Goal: Task Accomplishment & Management: Manage account settings

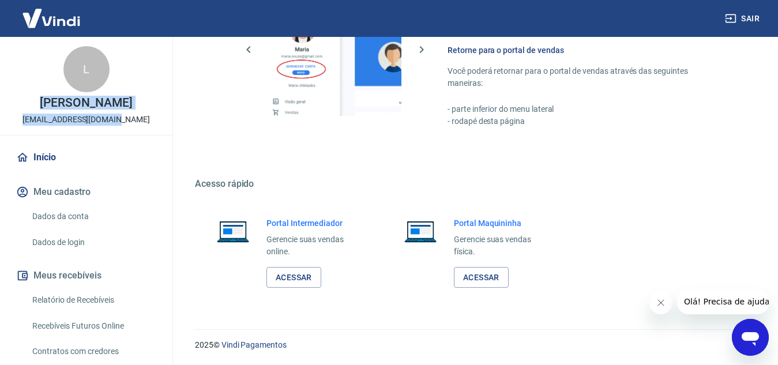
drag, startPoint x: 51, startPoint y: 104, endPoint x: 132, endPoint y: 102, distance: 80.8
click at [132, 102] on div "L [PERSON_NAME] [EMAIL_ADDRESS][DOMAIN_NAME]" at bounding box center [86, 86] width 173 height 98
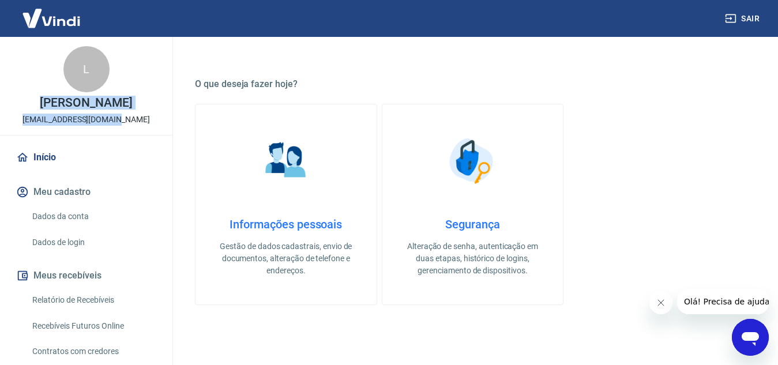
scroll to position [297, 0]
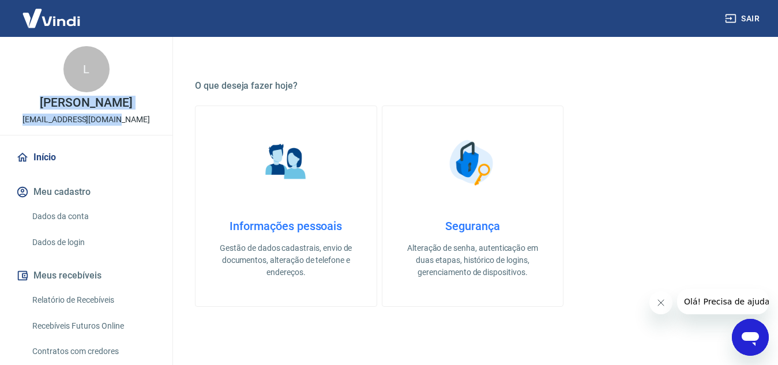
click at [325, 178] on link "Informações pessoais Gestão de dados cadastrais, envio de documentos, alteração…" at bounding box center [286, 206] width 182 height 201
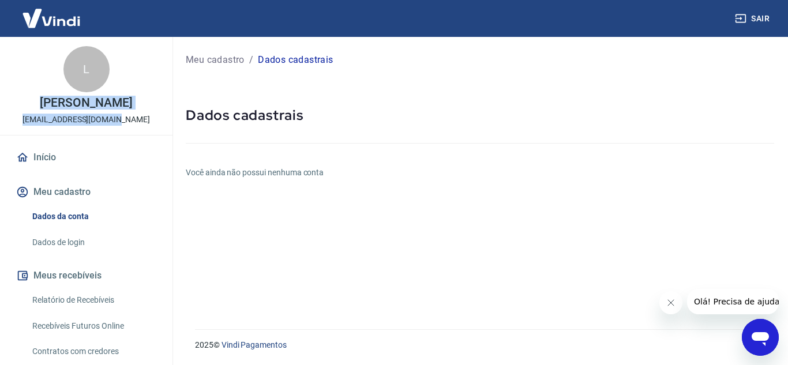
click at [200, 55] on p "Meu cadastro" at bounding box center [215, 60] width 59 height 14
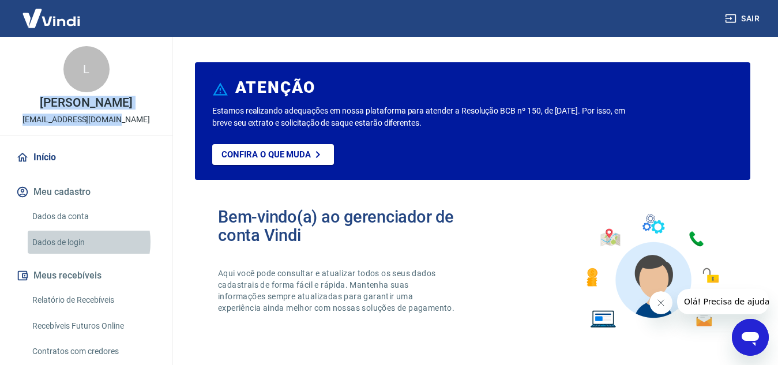
click at [74, 242] on link "Dados de login" at bounding box center [93, 243] width 131 height 24
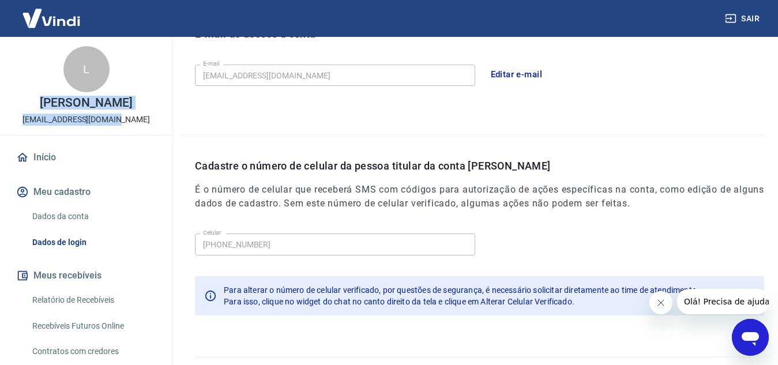
scroll to position [374, 0]
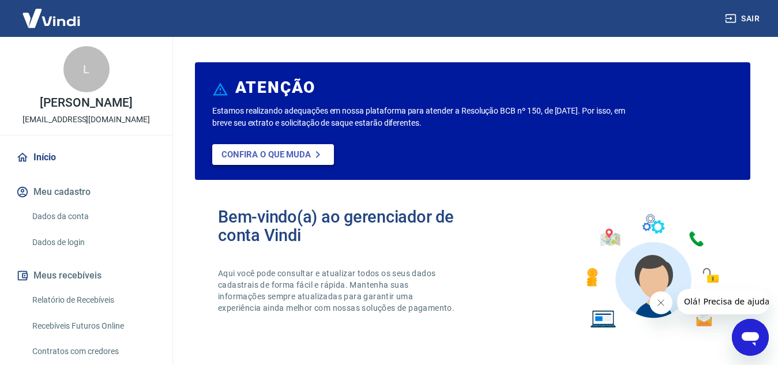
click at [293, 152] on p "Confira o que muda" at bounding box center [266, 154] width 89 height 10
click at [36, 16] on img at bounding box center [51, 18] width 75 height 35
click at [69, 18] on img at bounding box center [51, 18] width 75 height 35
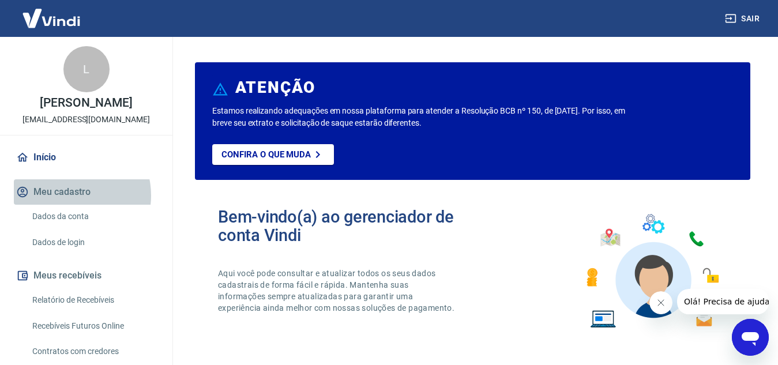
click at [68, 196] on button "Meu cadastro" at bounding box center [86, 191] width 145 height 25
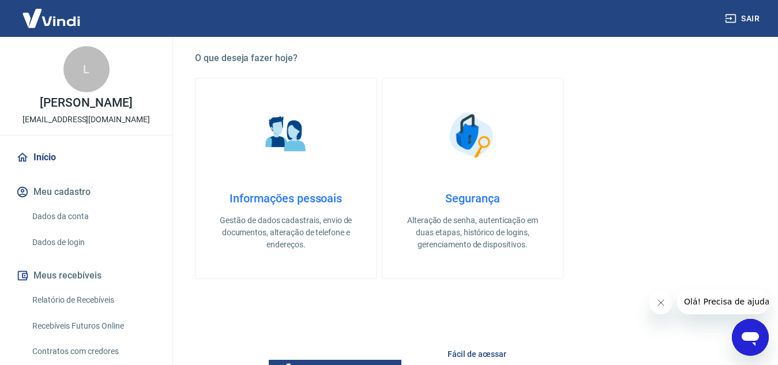
scroll to position [325, 0]
click at [301, 203] on h4 "Informações pessoais" at bounding box center [286, 198] width 144 height 14
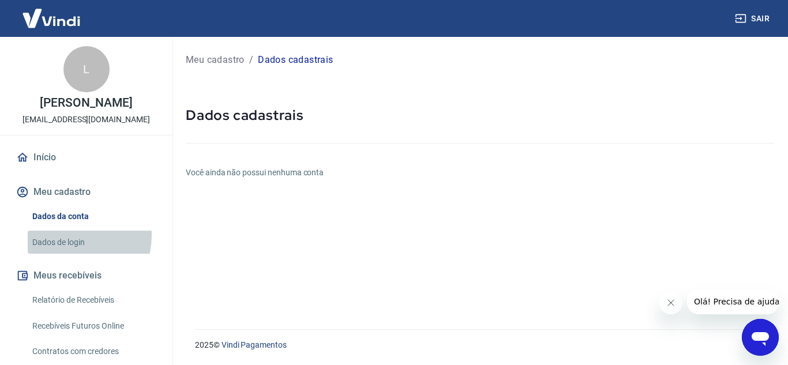
click at [70, 235] on link "Dados de login" at bounding box center [93, 243] width 131 height 24
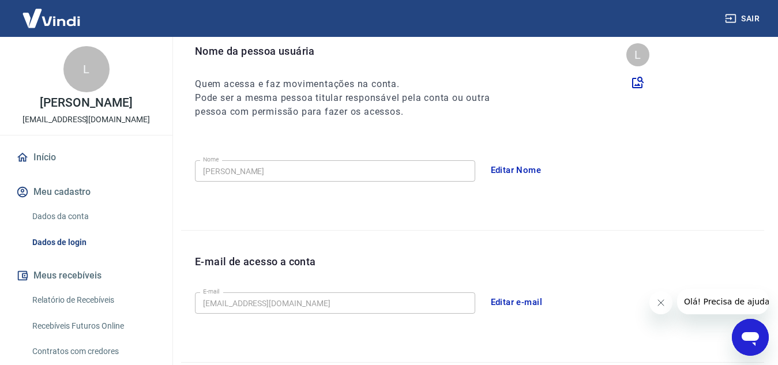
scroll to position [118, 0]
click at [521, 167] on button "Editar Nome" at bounding box center [516, 171] width 63 height 24
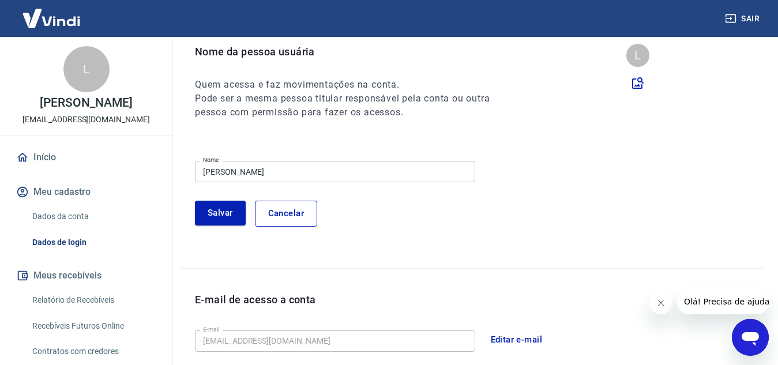
click at [438, 131] on div "Nome da pessoa usuária Quem acessa e faz movimentações na conta. Pode ser a mes…" at bounding box center [472, 156] width 583 height 224
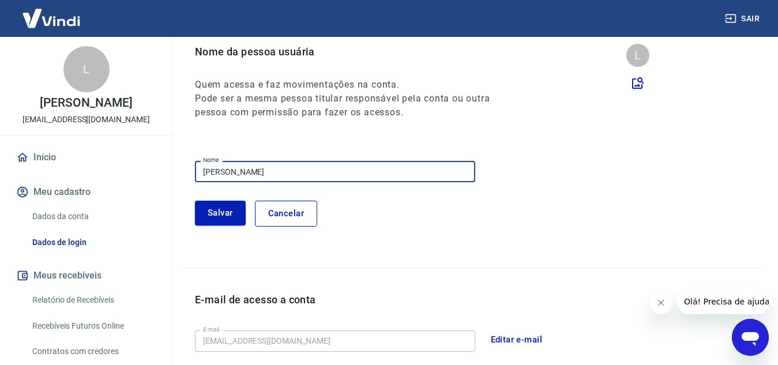
click at [419, 173] on input "[PERSON_NAME]" at bounding box center [335, 171] width 280 height 21
type input "[PERSON_NAME]"
click at [230, 211] on button "Salvar" at bounding box center [220, 213] width 51 height 24
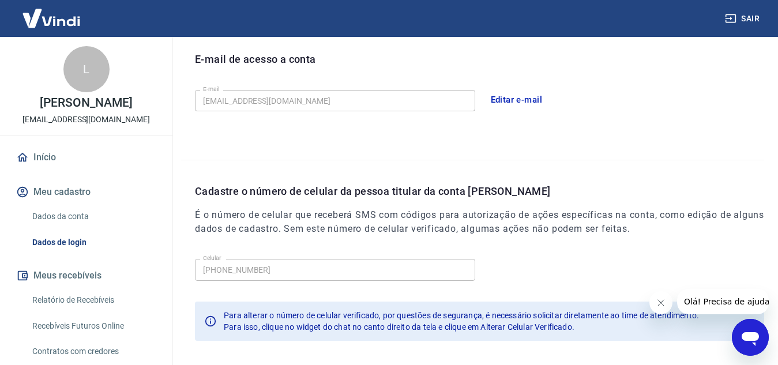
scroll to position [374, 0]
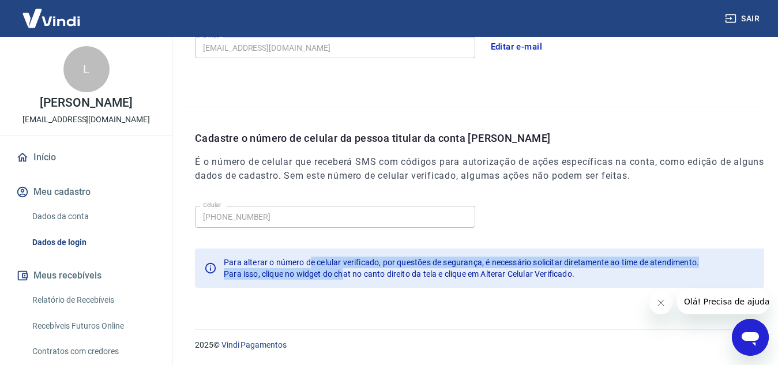
drag, startPoint x: 309, startPoint y: 263, endPoint x: 346, endPoint y: 269, distance: 36.8
click at [346, 269] on div "Para alterar o número de celular verificado, por questões de segurança, é neces…" at bounding box center [461, 268] width 475 height 32
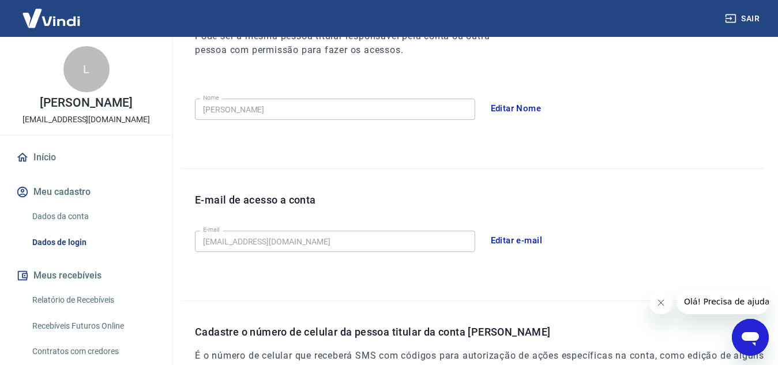
scroll to position [0, 0]
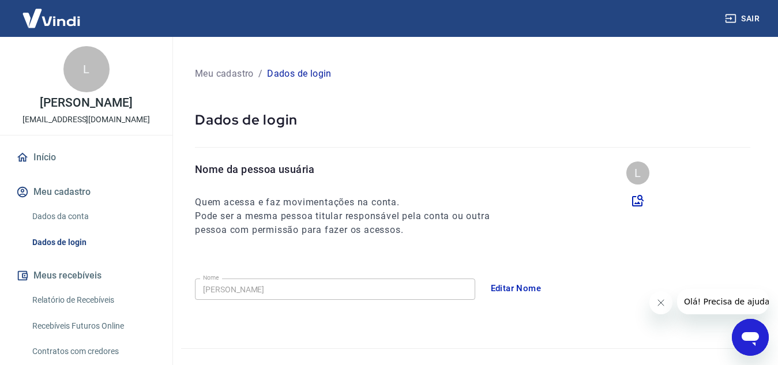
click at [231, 74] on p "Meu cadastro" at bounding box center [224, 74] width 59 height 14
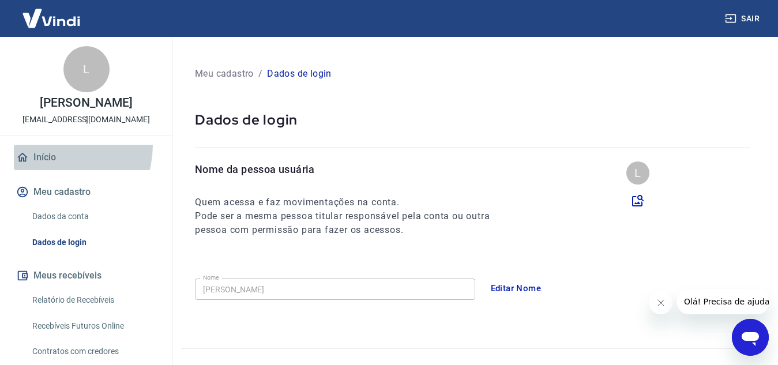
click at [48, 145] on link "Início" at bounding box center [86, 157] width 145 height 25
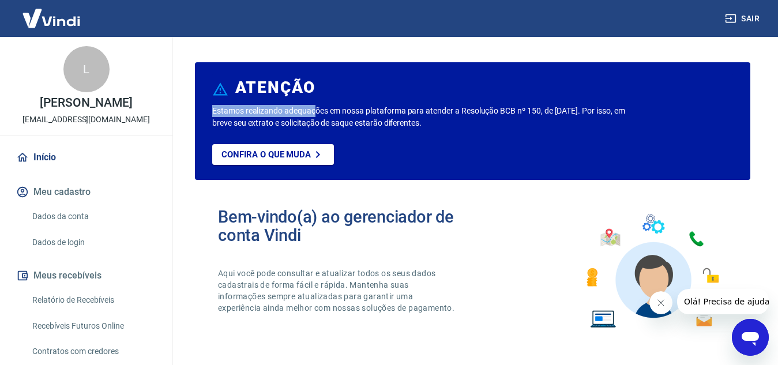
drag, startPoint x: 314, startPoint y: 111, endPoint x: 461, endPoint y: 104, distance: 147.3
click at [461, 104] on div "ATENÇÃO Estamos realizando adequações em nossa plataforma para atender a Resolu…" at bounding box center [473, 121] width 556 height 118
click at [461, 104] on div "ATENÇÃO" at bounding box center [472, 89] width 521 height 31
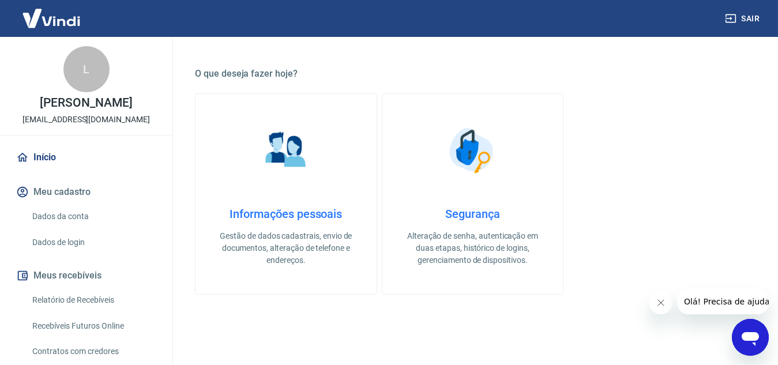
scroll to position [311, 0]
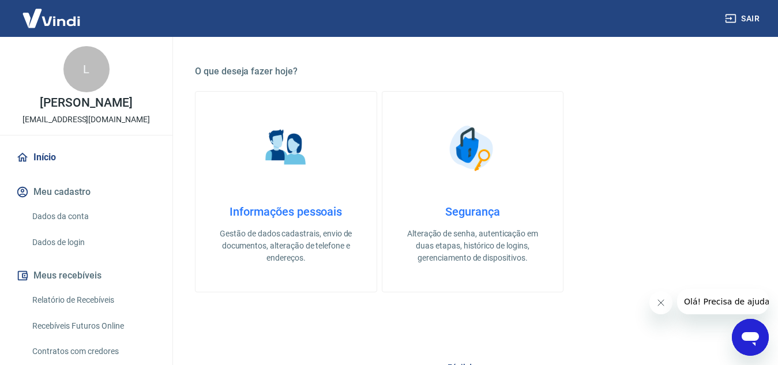
click at [346, 222] on div "Informações pessoais Gestão de dados cadastrais, envio de documentos, alteração…" at bounding box center [286, 234] width 144 height 59
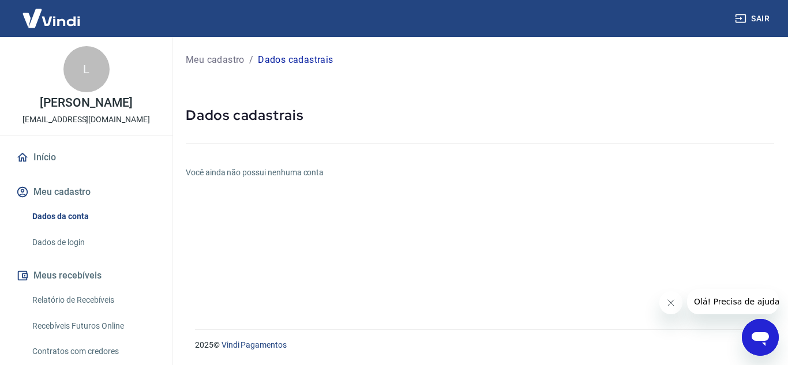
click at [762, 351] on div "Abrir janela de mensagens" at bounding box center [760, 337] width 35 height 35
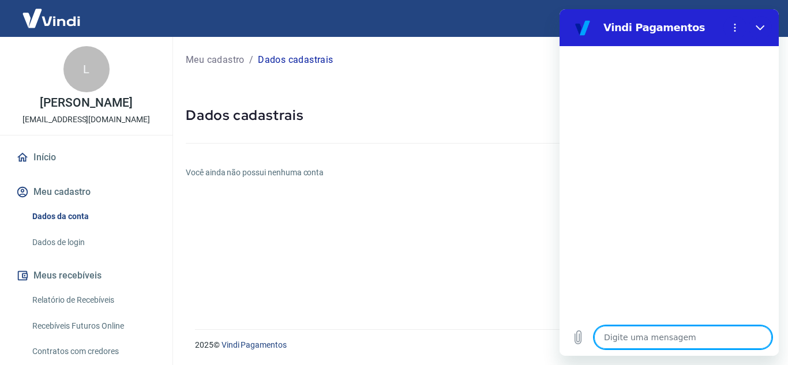
click at [628, 333] on textarea at bounding box center [683, 337] width 178 height 23
type textarea "D"
type textarea "x"
type textarea "Da"
type textarea "x"
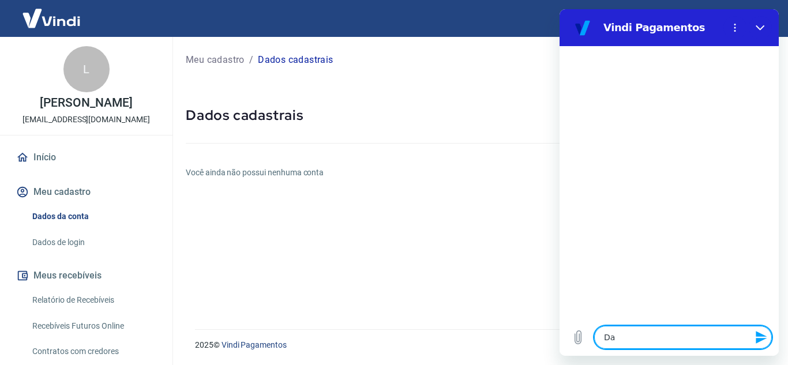
type textarea "Dad"
type textarea "x"
type textarea "Dado"
type textarea "x"
type textarea "Dados"
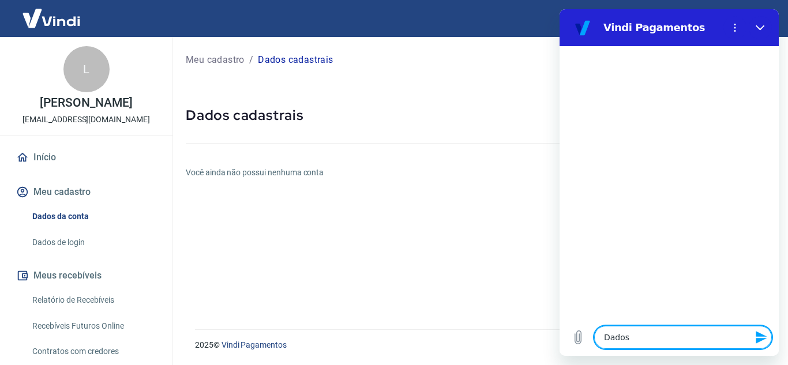
type textarea "x"
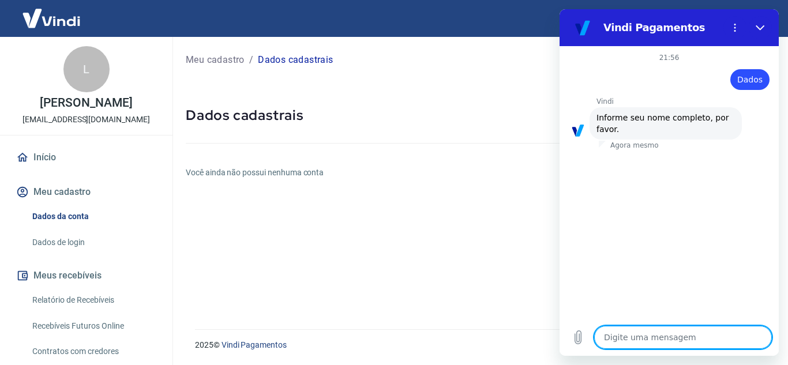
type textarea "L"
type textarea "x"
type textarea "La"
type textarea "x"
type textarea "Lar"
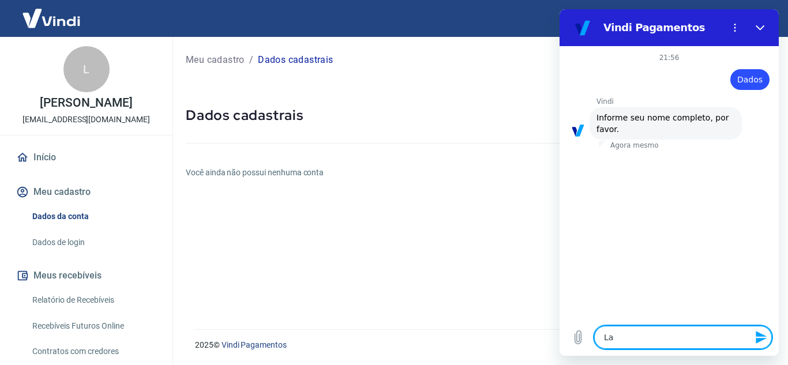
type textarea "x"
type textarea "[PERSON_NAME]"
type textarea "x"
type textarea "[PERSON_NAME]"
type textarea "x"
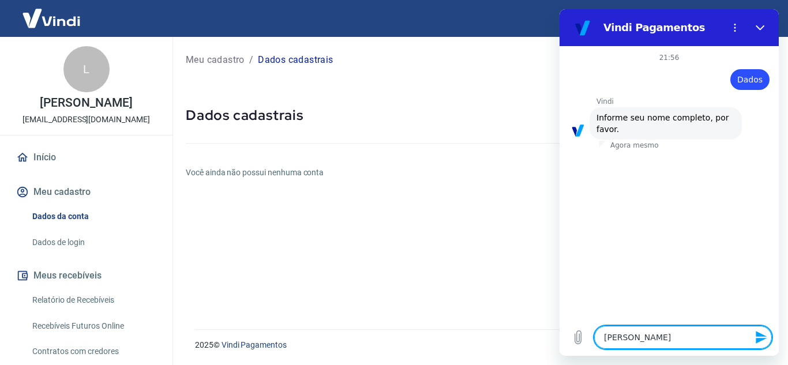
type textarea "[PERSON_NAME]"
type textarea "x"
type textarea "[PERSON_NAME]"
type textarea "x"
type textarea "[PERSON_NAME]"
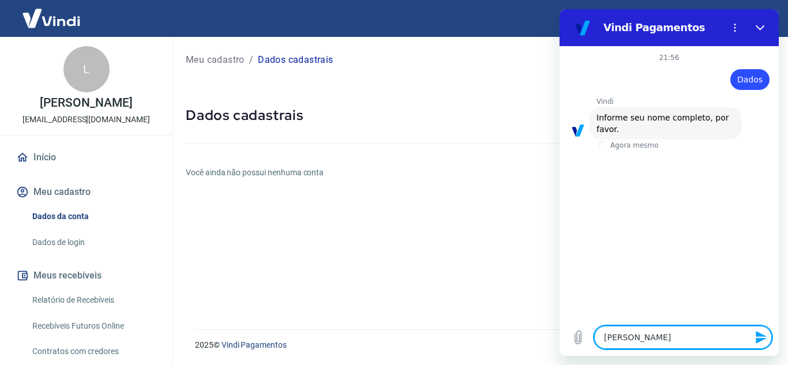
type textarea "x"
type textarea "[PERSON_NAME]"
type textarea "x"
type textarea "[PERSON_NAME]"
type textarea "x"
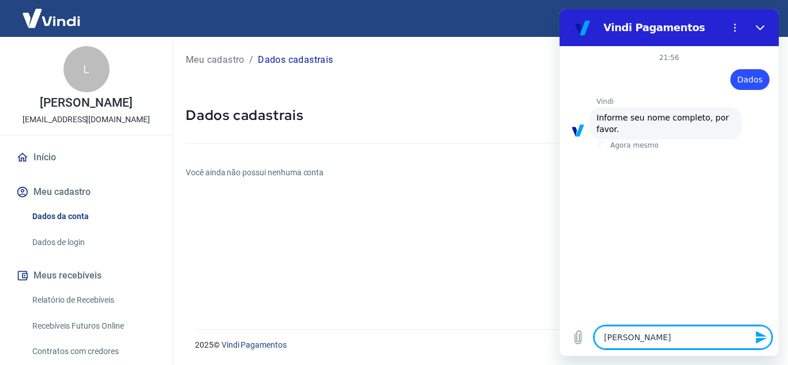
type textarea "[PERSON_NAME]"
type textarea "x"
type textarea "[PERSON_NAME] d"
type textarea "x"
type textarea "[PERSON_NAME] de"
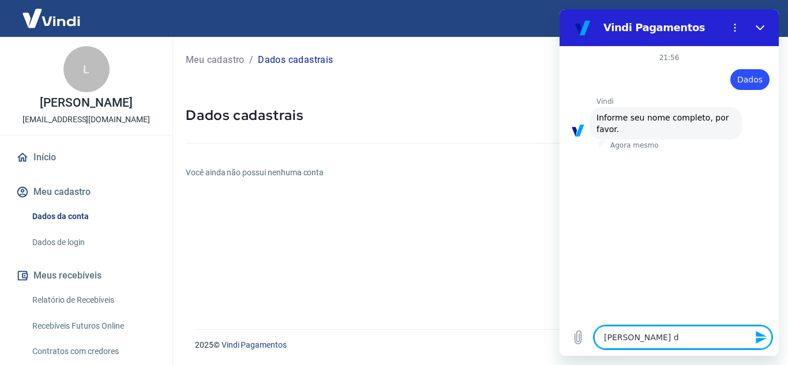
type textarea "x"
type textarea "[PERSON_NAME] de"
type textarea "x"
type textarea "[PERSON_NAME] de F"
type textarea "x"
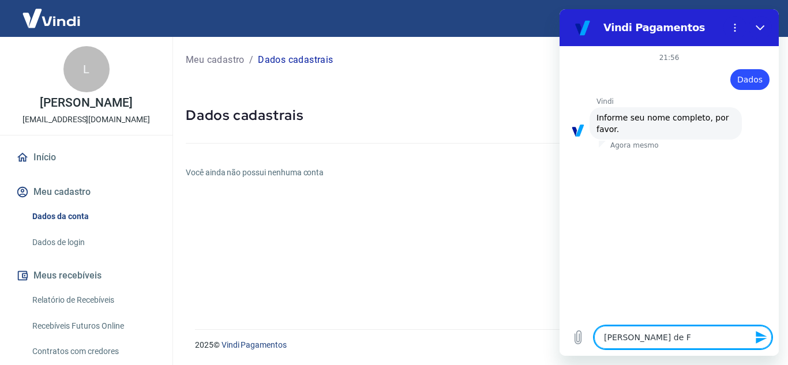
type textarea "[PERSON_NAME] de Fr"
type textarea "x"
type textarea "[PERSON_NAME] de Fre"
type textarea "x"
type textarea "[PERSON_NAME]"
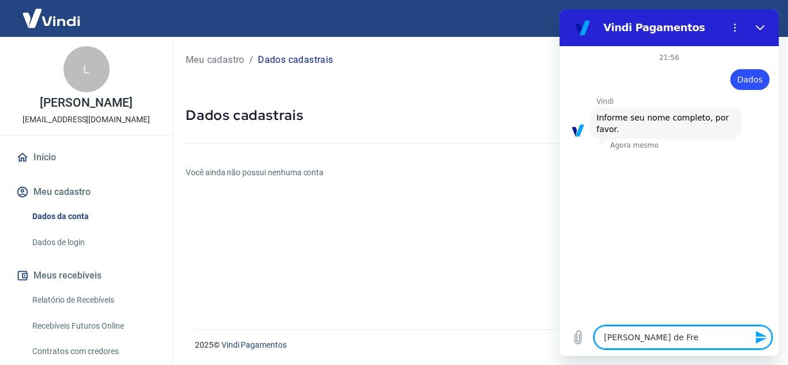
type textarea "x"
type textarea "[PERSON_NAME]"
type textarea "x"
type textarea "[PERSON_NAME]"
type textarea "x"
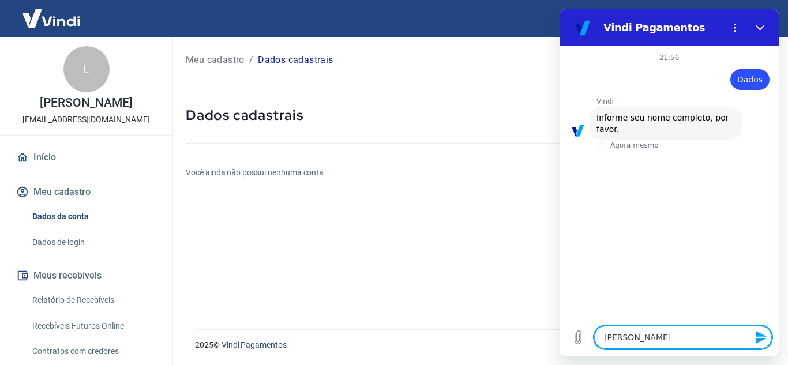
type textarea "[PERSON_NAME]"
type textarea "x"
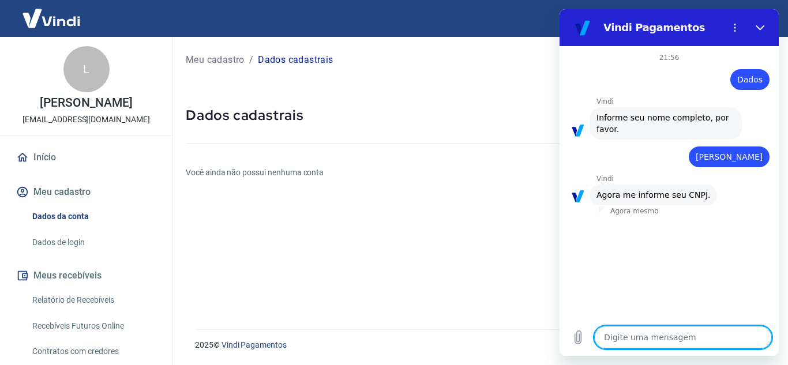
type textarea "x"
paste textarea "62.271.257/0001-35"
type textarea "62.271.257/0001-35"
type textarea "x"
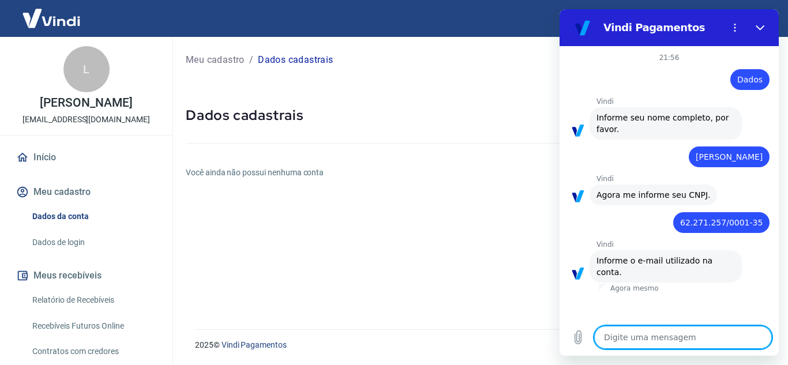
type textarea "l"
type textarea "x"
type textarea "la"
type textarea "x"
type textarea "lar"
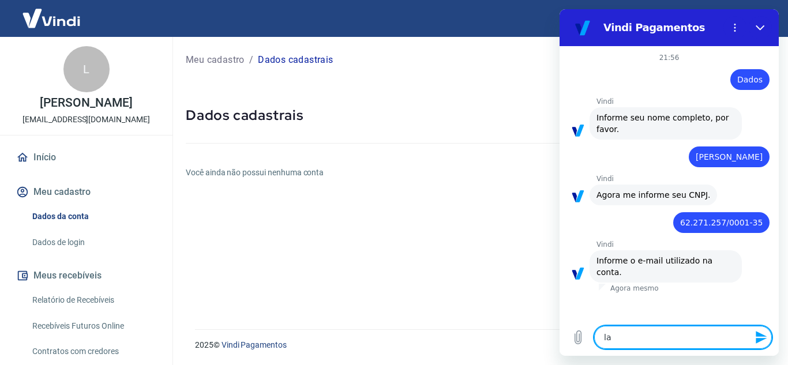
type textarea "x"
type textarea "[PERSON_NAME]"
type textarea "x"
type textarea "laraa"
type textarea "x"
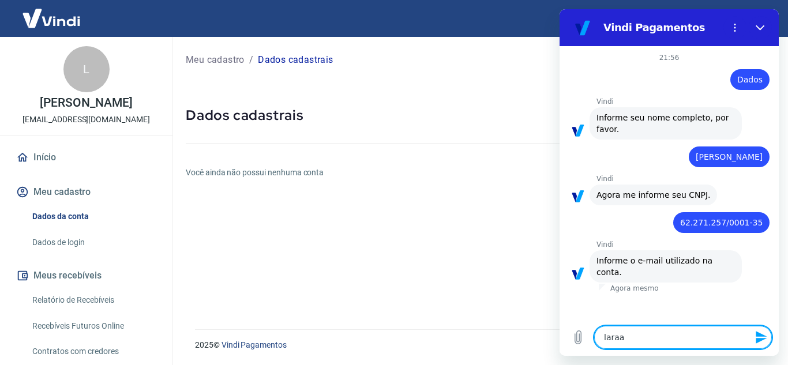
type textarea "laraal"
type textarea "x"
type textarea "laraalv"
type textarea "x"
type textarea "laraalve"
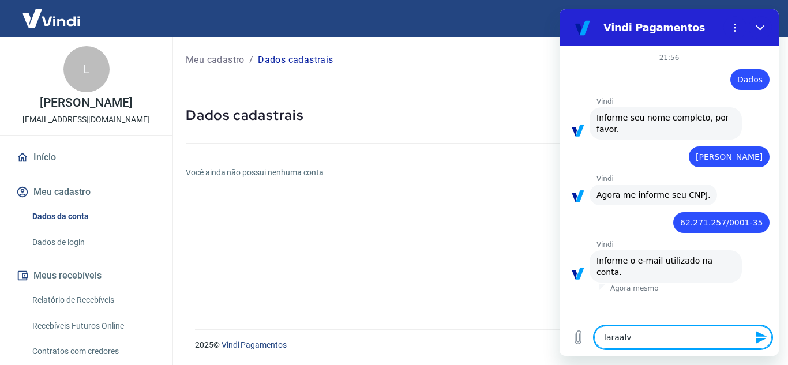
type textarea "x"
type textarea "laraalves"
type textarea "x"
type textarea "laraalves6"
type textarea "x"
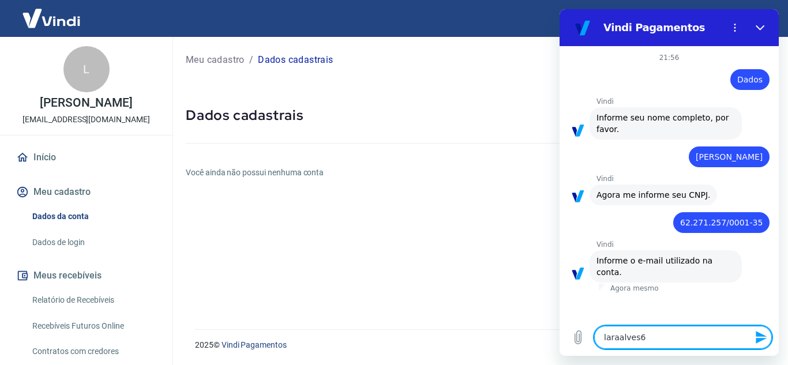
type textarea "laraalves62"
type textarea "x"
type textarea "laraalves624"
type textarea "x"
type textarea "laraalves624@"
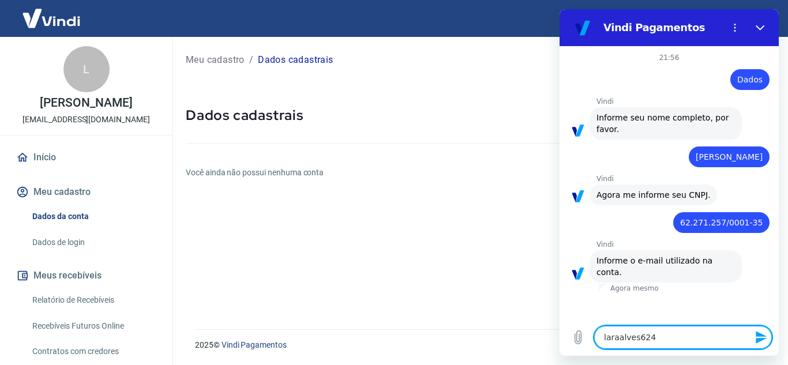
type textarea "x"
type textarea "laraalves624@g"
type textarea "x"
type textarea "laraalves624@gm"
type textarea "x"
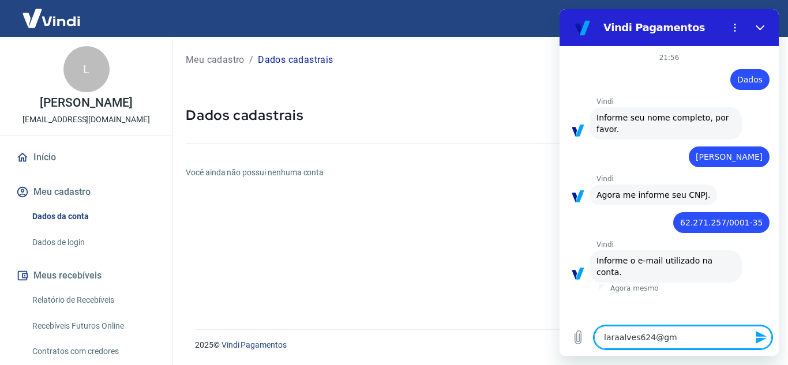
type textarea "laraalves624@gma"
type textarea "x"
type textarea "laraalves624@gmai"
type textarea "x"
type textarea "[EMAIL_ADDRESS]"
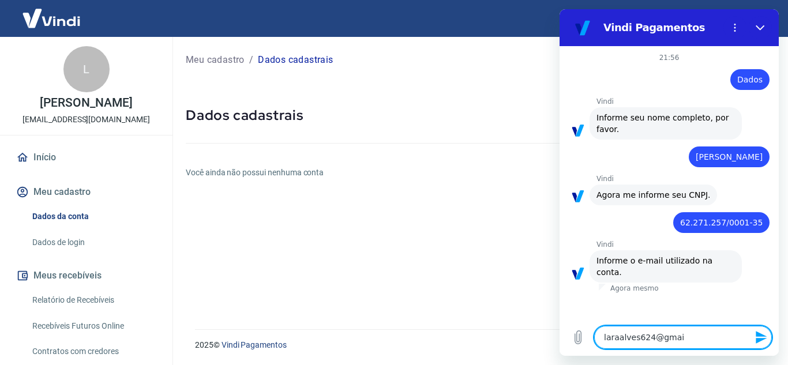
type textarea "x"
type textarea "[EMAIL_ADDRESS]."
type textarea "x"
type textarea "laraalves624@gmail.c"
type textarea "x"
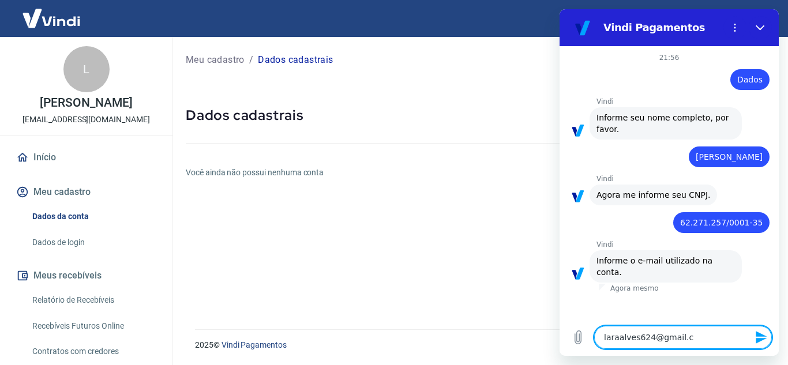
type textarea "[EMAIL_ADDRESS][DOMAIN_NAME]"
type textarea "x"
type textarea "[EMAIL_ADDRESS][DOMAIN_NAME]"
type textarea "x"
type textarea "[EMAIL_ADDRESS][DOMAIN_NAME]."
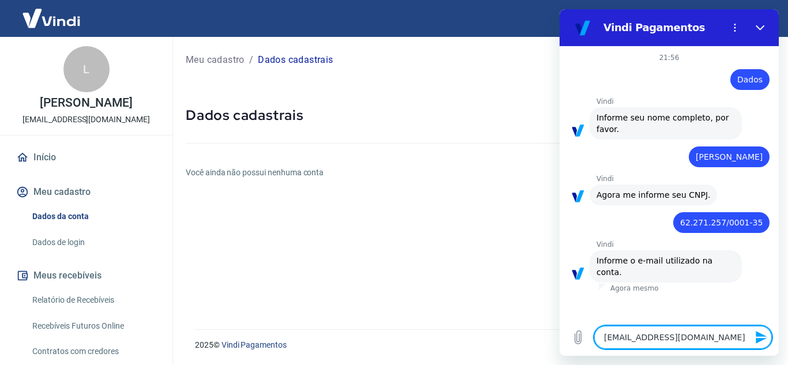
type textarea "x"
type textarea "laraalves624@gmail.com.b"
type textarea "x"
type textarea "[EMAIL_ADDRESS][DOMAIN_NAME]"
type textarea "x"
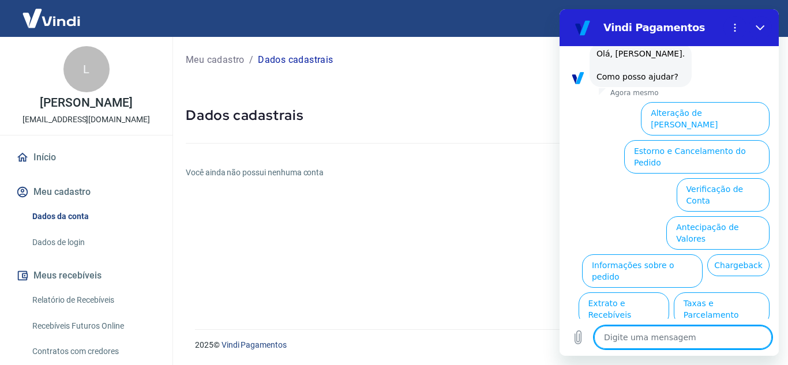
scroll to position [293, 0]
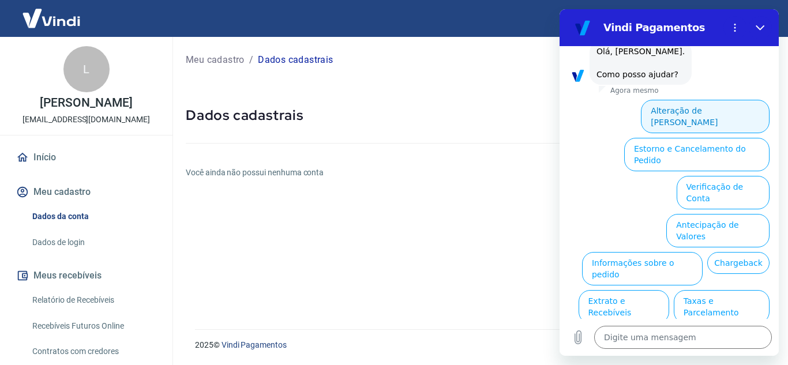
click at [730, 100] on button "Alteração de [PERSON_NAME]" at bounding box center [705, 116] width 129 height 33
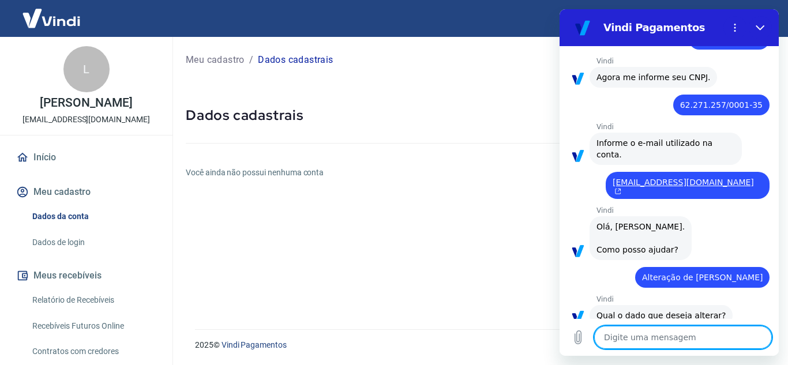
scroll to position [253, 0]
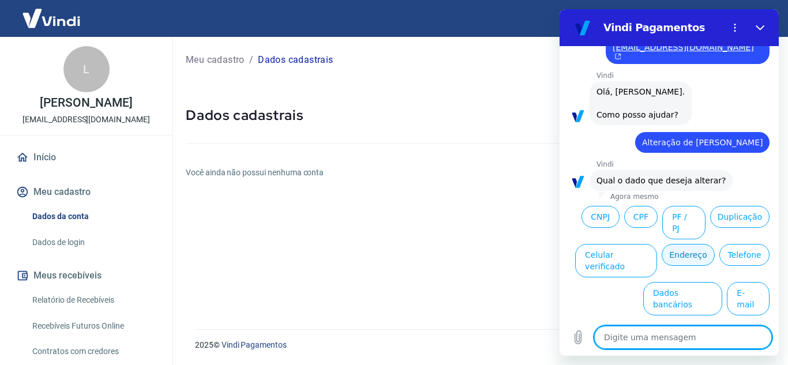
click at [696, 253] on button "Endereço" at bounding box center [688, 255] width 53 height 22
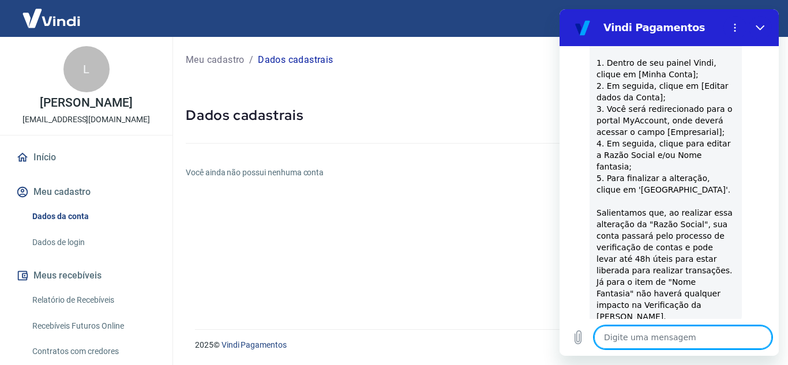
scroll to position [695, 0]
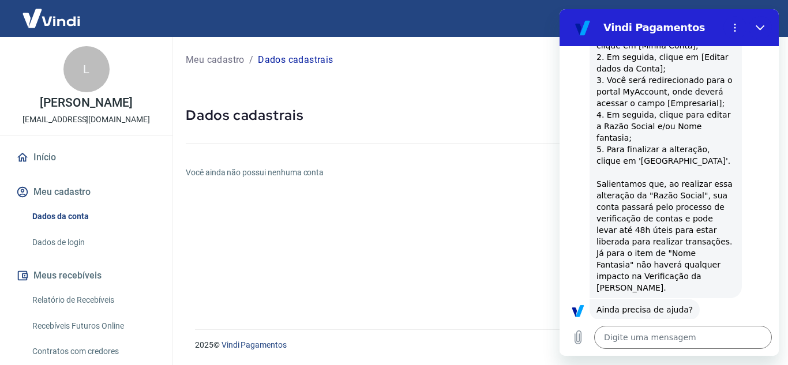
click at [697, 335] on button "Sim" at bounding box center [712, 346] width 33 height 22
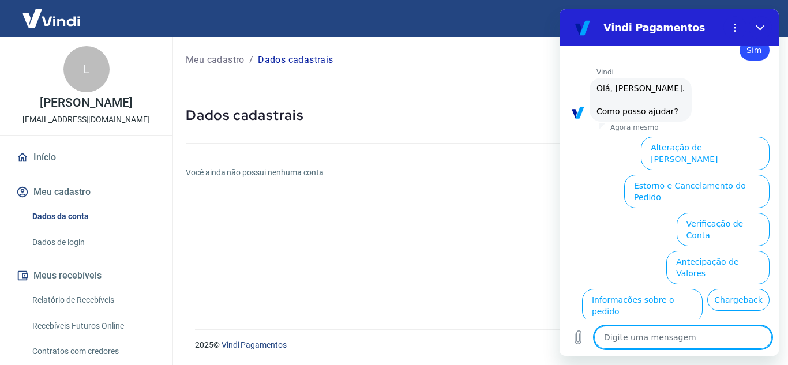
scroll to position [996, 0]
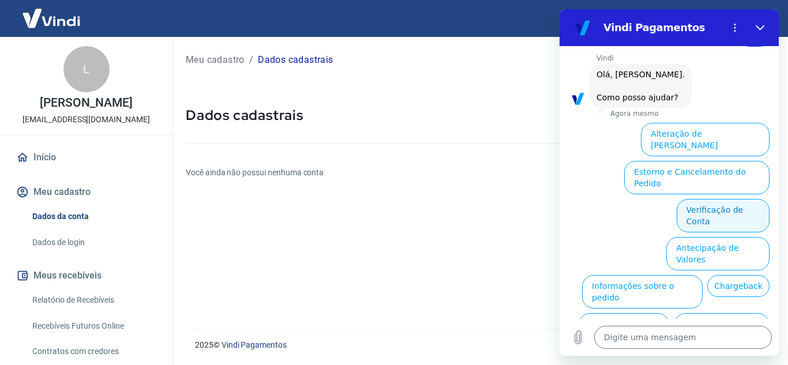
click at [750, 199] on button "Verificação de Conta" at bounding box center [723, 215] width 93 height 33
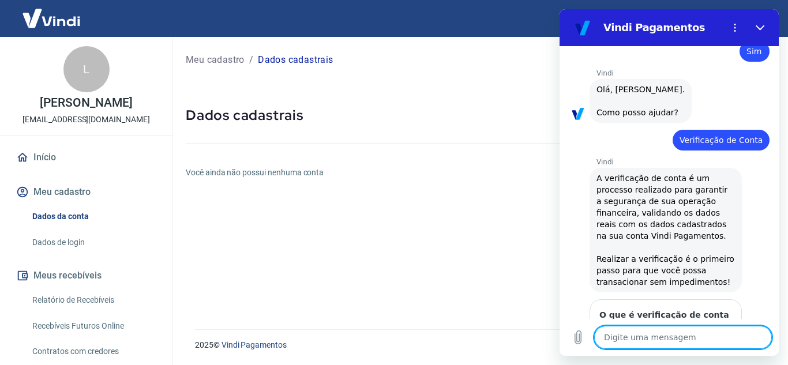
scroll to position [1110, 0]
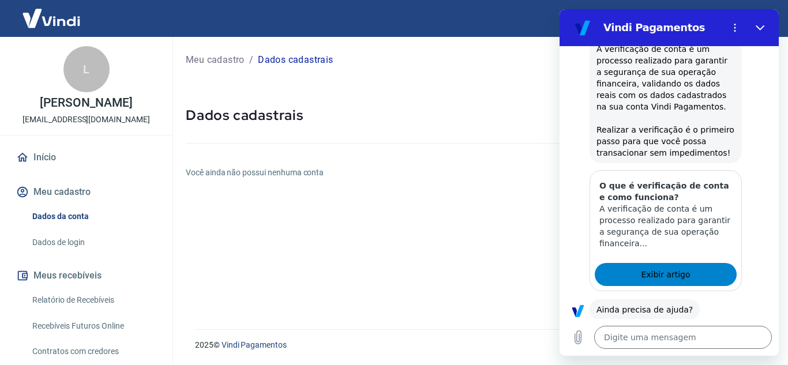
click at [677, 268] on span "Exibir artigo" at bounding box center [665, 275] width 49 height 14
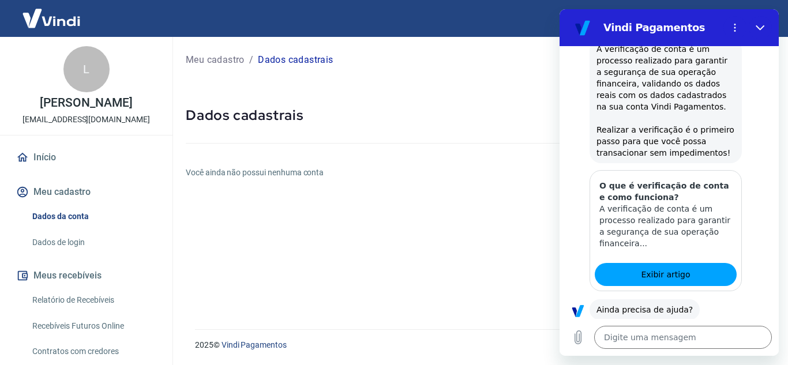
type textarea "x"
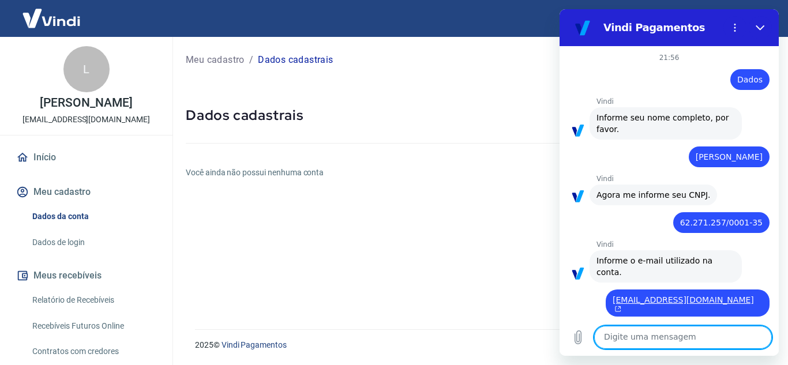
scroll to position [1110, 0]
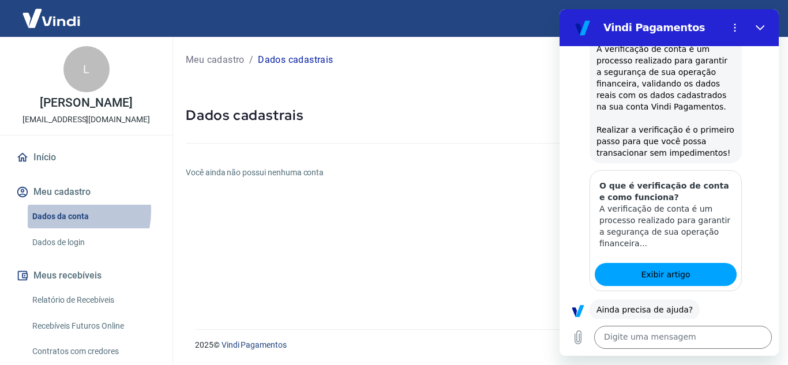
click at [62, 211] on link "Dados da conta" at bounding box center [93, 217] width 131 height 24
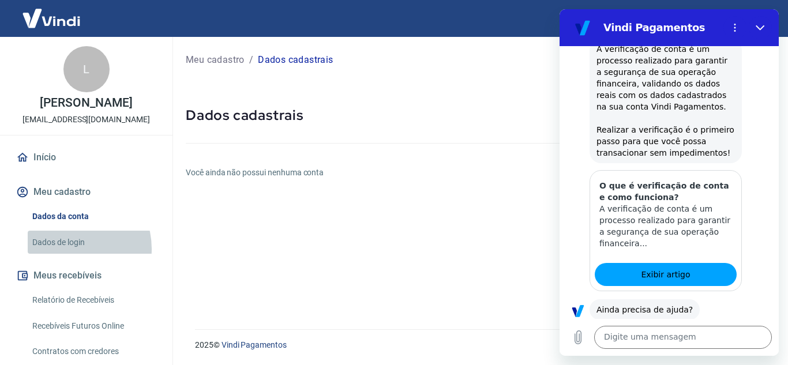
click at [67, 249] on link "Dados de login" at bounding box center [93, 243] width 131 height 24
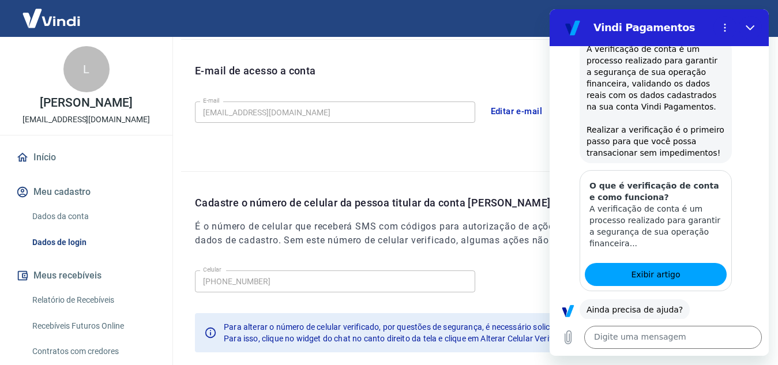
scroll to position [374, 0]
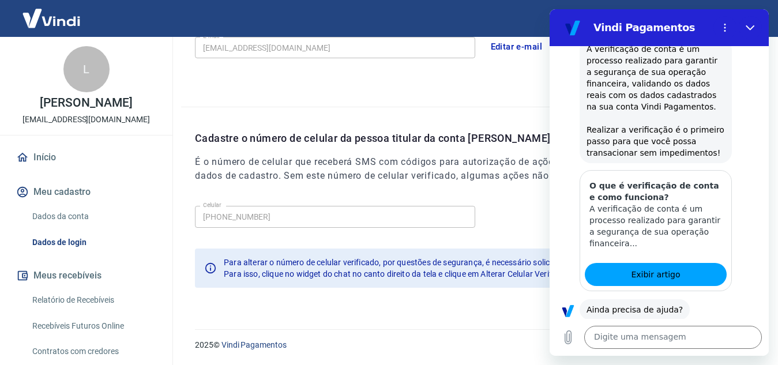
click at [762, 35] on section "Vindi Pagamentos" at bounding box center [659, 27] width 219 height 37
click at [753, 32] on icon "Fechar" at bounding box center [750, 27] width 9 height 9
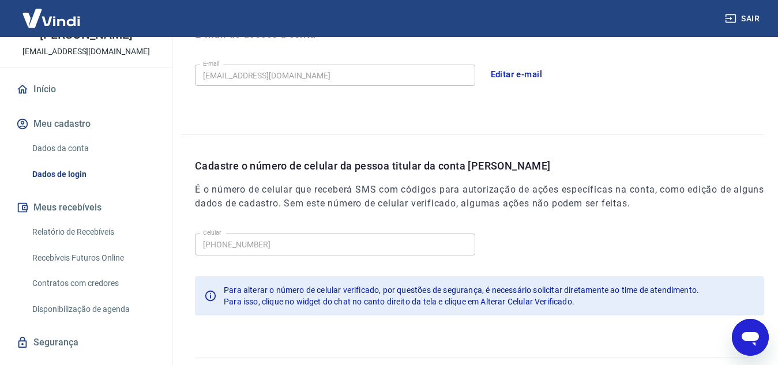
scroll to position [69, 0]
click at [94, 238] on link "Relatório de Recebíveis" at bounding box center [93, 232] width 131 height 24
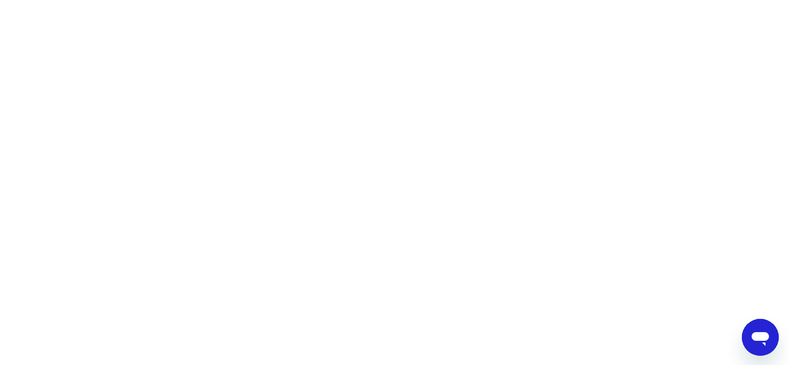
click at [204, 0] on html at bounding box center [394, 0] width 788 height 0
